Goal: Task Accomplishment & Management: Manage account settings

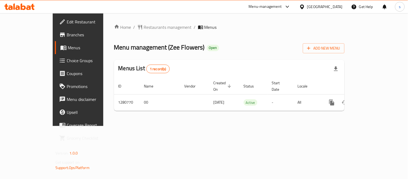
click at [305, 6] on icon at bounding box center [302, 7] width 6 height 6
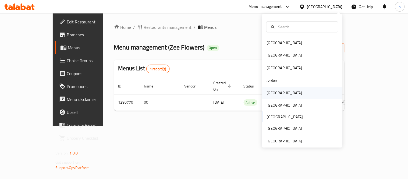
click at [268, 92] on div "[GEOGRAPHIC_DATA]" at bounding box center [284, 93] width 35 height 6
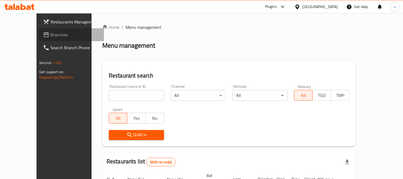
click at [51, 36] on span "Branches" at bounding box center [75, 34] width 49 height 6
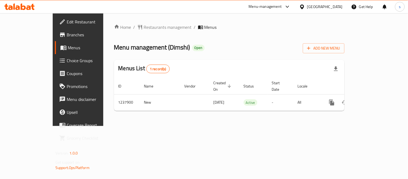
click at [337, 10] on div "[GEOGRAPHIC_DATA]" at bounding box center [321, 6] width 52 height 13
click at [340, 6] on div "[GEOGRAPHIC_DATA]" at bounding box center [324, 7] width 35 height 6
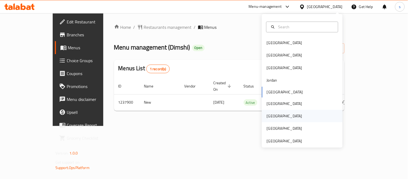
click at [267, 116] on div "[GEOGRAPHIC_DATA]" at bounding box center [284, 116] width 35 height 6
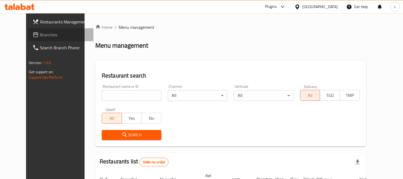
click at [40, 34] on span "Branches" at bounding box center [64, 34] width 49 height 6
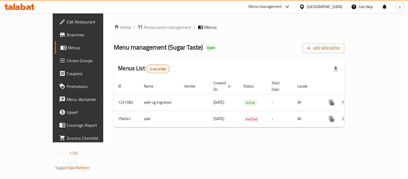
click at [305, 5] on icon at bounding box center [302, 7] width 6 height 6
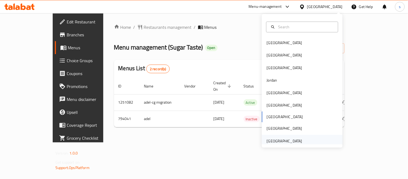
click at [275, 139] on div "United Arab Emirates" at bounding box center [284, 141] width 35 height 6
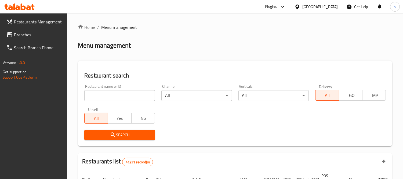
click at [13, 26] on link "Restaurants Management" at bounding box center [34, 21] width 65 height 13
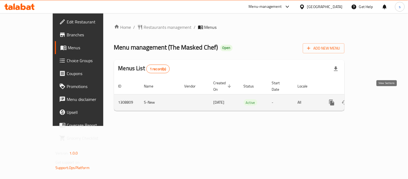
click at [377, 98] on link "enhanced table" at bounding box center [370, 102] width 13 height 13
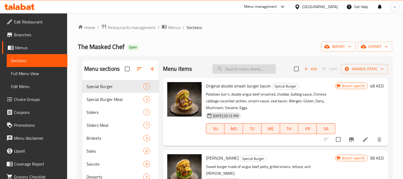
click at [230, 68] on input "search" at bounding box center [244, 68] width 63 height 9
paste input "Smokehouse Smoked Brisket Burger Meal"
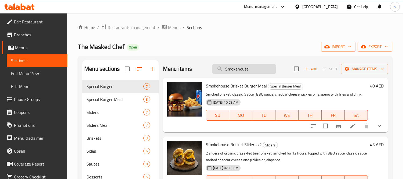
type input "Smokehouse"
click at [350, 128] on icon at bounding box center [353, 126] width 6 height 6
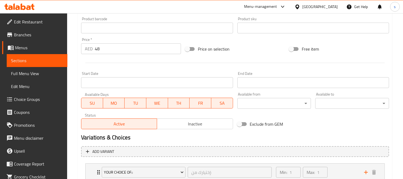
scroll to position [217, 0]
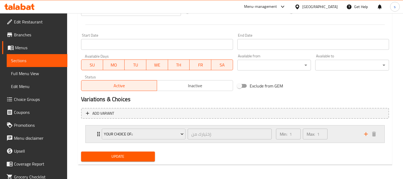
click at [99, 132] on div "YOUR CHOICE OF:: إختيارك من: ​" at bounding box center [187, 133] width 177 height 17
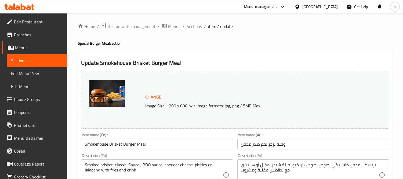
scroll to position [0, 0]
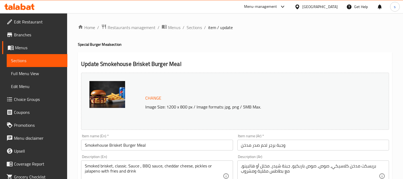
click at [121, 65] on h2 "Update Smokehouse Brisket Burger Meal" at bounding box center [235, 64] width 308 height 8
copy h2 "Smokehouse"
click at [41, 59] on span "Sections" at bounding box center [37, 60] width 52 height 6
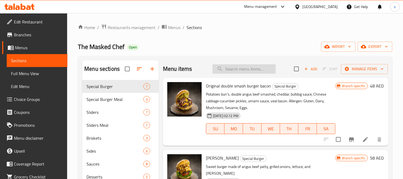
click at [246, 69] on input "search" at bounding box center [244, 68] width 63 height 9
paste input "Smokehouse"
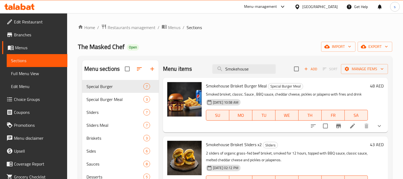
type input "Smokehouse"
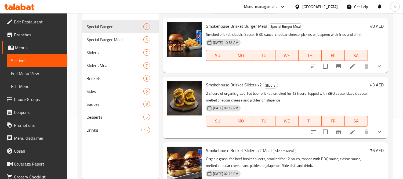
click at [310, 4] on div "[GEOGRAPHIC_DATA]" at bounding box center [320, 7] width 35 height 6
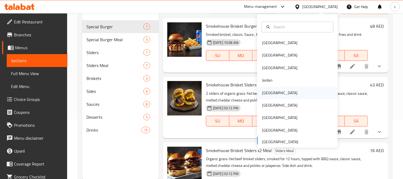
click at [267, 92] on div "[GEOGRAPHIC_DATA]" at bounding box center [279, 93] width 35 height 6
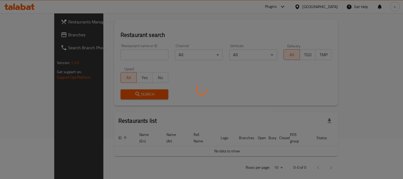
scroll to position [60, 0]
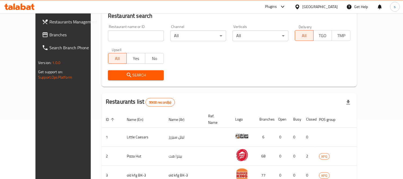
click at [49, 35] on span "Branches" at bounding box center [73, 34] width 49 height 6
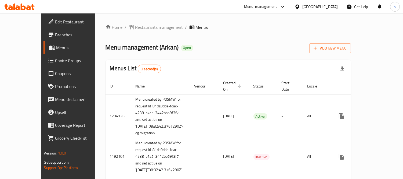
click at [217, 25] on ol "Home / Restaurants management / Menus" at bounding box center [229, 27] width 246 height 6
click at [286, 10] on icon at bounding box center [283, 6] width 6 height 6
click at [276, 60] on div "Restaurant-Management" at bounding box center [255, 59] width 42 height 6
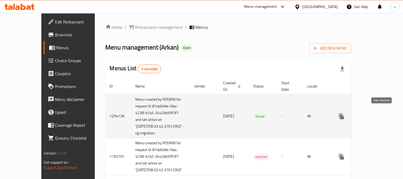
click at [381, 114] on icon "enhanced table" at bounding box center [380, 116] width 5 height 5
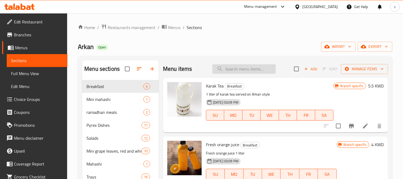
click at [234, 70] on input "search" at bounding box center [244, 68] width 63 height 9
paste input "Pyrex Saffron Chicken For 4 People"
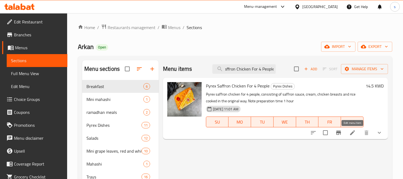
type input "Pyrex Saffron Chicken For 4 People"
click at [353, 133] on icon at bounding box center [353, 132] width 5 height 5
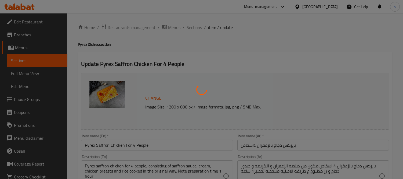
type input "السلطات"
type input "0"
type input "5"
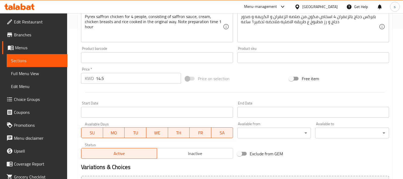
scroll to position [217, 0]
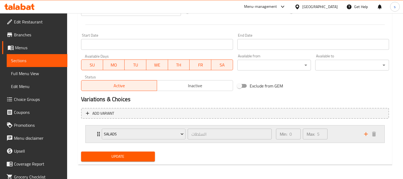
click at [99, 133] on div "Salads السلطات ​" at bounding box center [187, 133] width 177 height 17
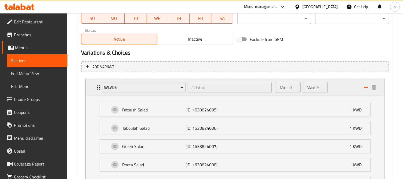
scroll to position [320, 0]
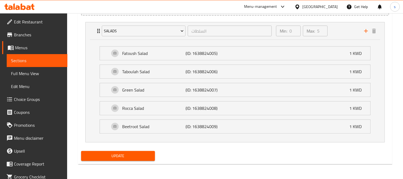
click at [286, 9] on icon at bounding box center [283, 6] width 6 height 6
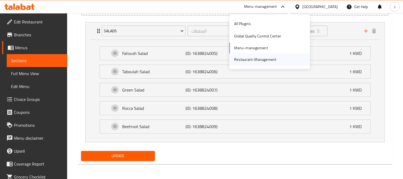
click at [276, 60] on div "Restaurant-Management" at bounding box center [255, 59] width 51 height 12
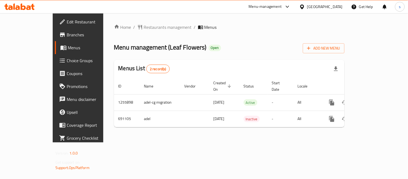
click at [335, 6] on div "[GEOGRAPHIC_DATA]" at bounding box center [324, 7] width 35 height 6
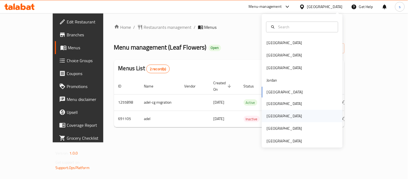
click at [267, 119] on div "[GEOGRAPHIC_DATA]" at bounding box center [284, 116] width 35 height 6
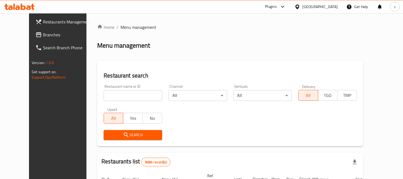
click at [43, 34] on span "Branches" at bounding box center [67, 34] width 49 height 6
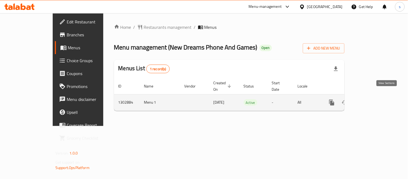
click at [374, 99] on icon "enhanced table" at bounding box center [370, 102] width 6 height 6
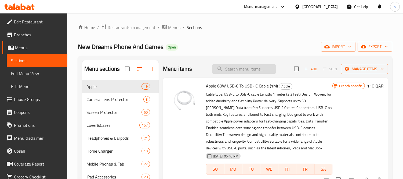
click at [235, 67] on input "search" at bounding box center [244, 68] width 63 height 9
paste input "Kickstand Case With Hand Strap And Magnetic Stand For Iphone 11 Pro - Black"
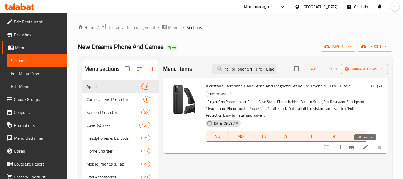
type input "Kickstand Case With Hand Strap And Magnetic Stand For Iphone 11 Pro - Black"
click at [363, 146] on icon at bounding box center [366, 147] width 6 height 6
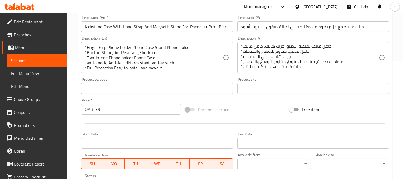
click at [40, 61] on span "Sections" at bounding box center [37, 60] width 52 height 6
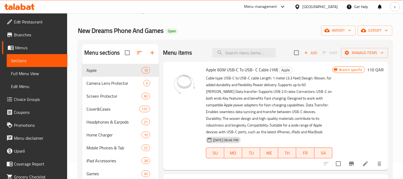
scroll to position [15, 0]
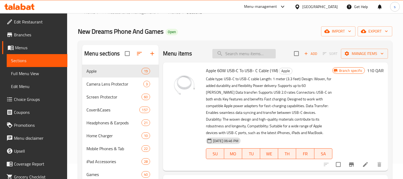
click at [228, 55] on input "search" at bounding box center [244, 53] width 63 height 9
paste input "Kickstand Case With Hand Strap"
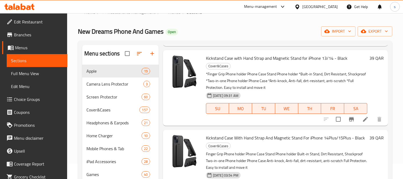
scroll to position [418, 0]
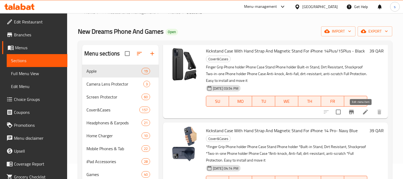
type input "Kickstand Case With Hand Strap"
click at [363, 111] on icon at bounding box center [365, 111] width 5 height 5
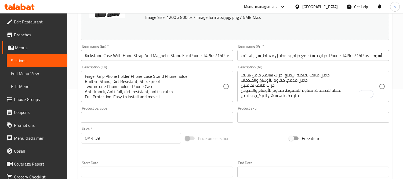
scroll to position [1, 0]
click at [314, 120] on input "text" at bounding box center [314, 117] width 152 height 11
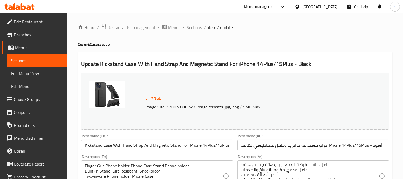
scroll to position [117, 0]
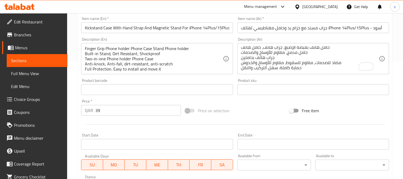
click at [303, 9] on div at bounding box center [299, 7] width 8 height 6
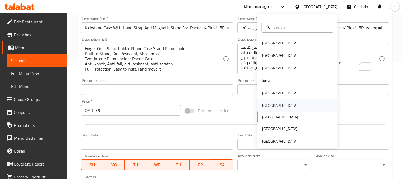
click at [263, 106] on div "[GEOGRAPHIC_DATA]" at bounding box center [279, 105] width 35 height 6
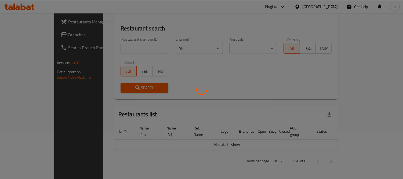
scroll to position [41, 0]
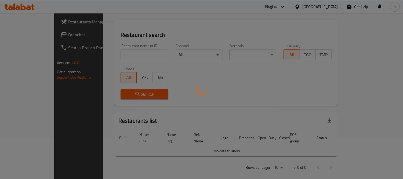
click at [27, 37] on div at bounding box center [201, 89] width 403 height 179
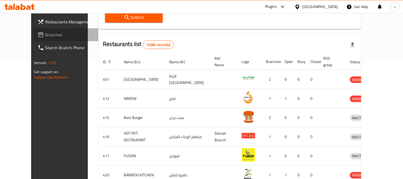
click at [45, 37] on span "Branches" at bounding box center [69, 34] width 49 height 6
